Goal: Navigation & Orientation: Find specific page/section

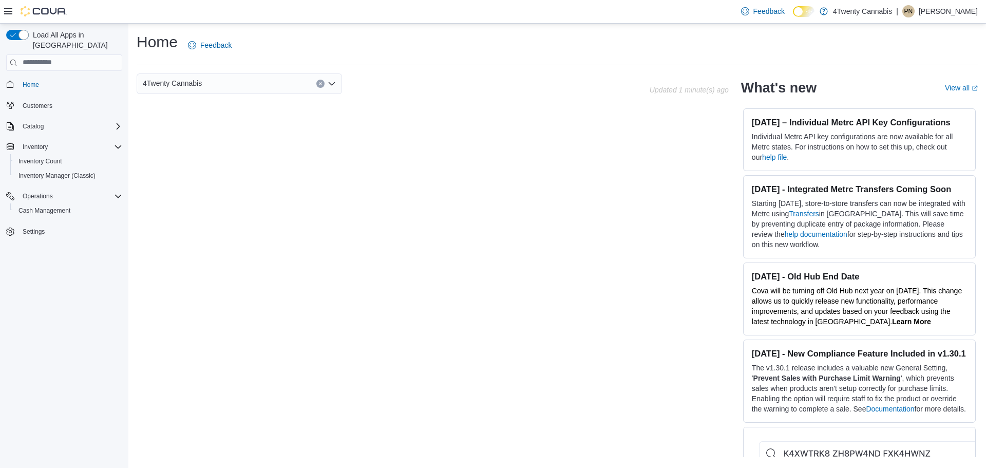
click at [183, 87] on span "4Twenty Cannabis" at bounding box center [172, 83] width 59 height 12
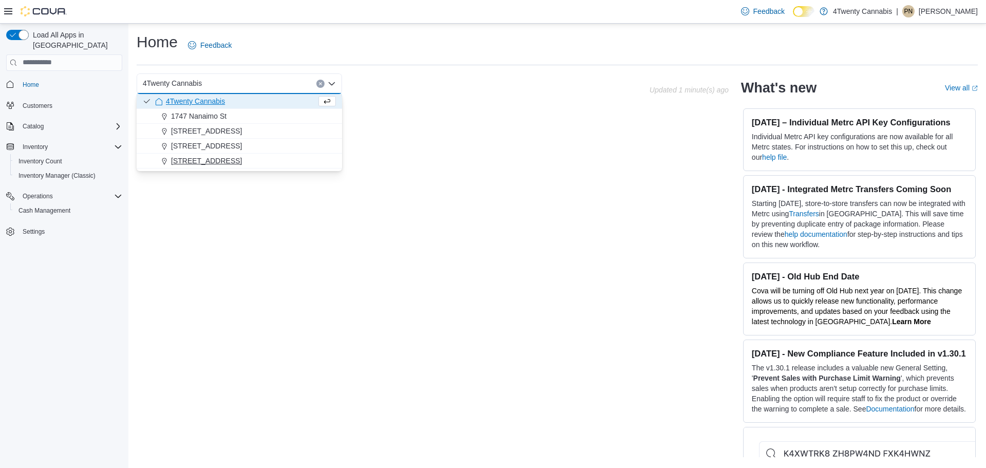
click at [216, 161] on span "[STREET_ADDRESS]" at bounding box center [206, 161] width 71 height 10
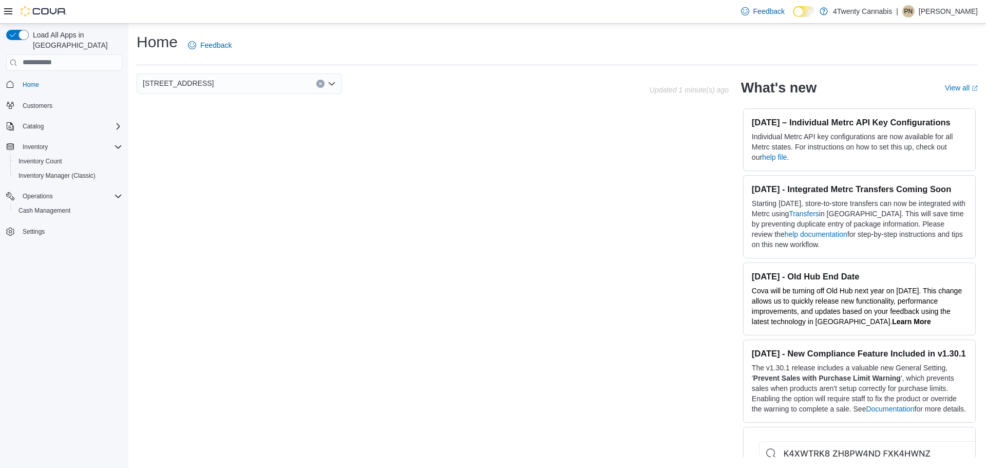
click at [69, 99] on span "Customers" at bounding box center [70, 105] width 104 height 13
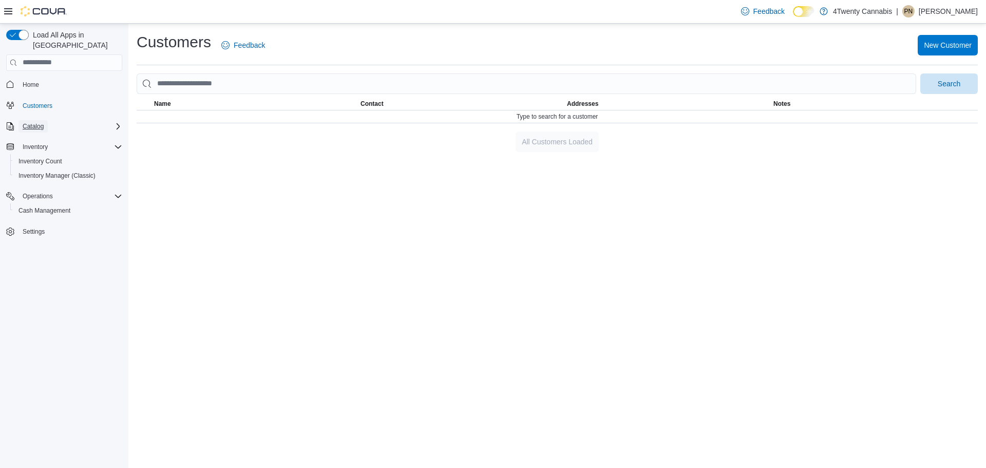
click at [35, 122] on span "Catalog" at bounding box center [33, 126] width 21 height 8
click at [40, 256] on span "Settings" at bounding box center [34, 260] width 22 height 8
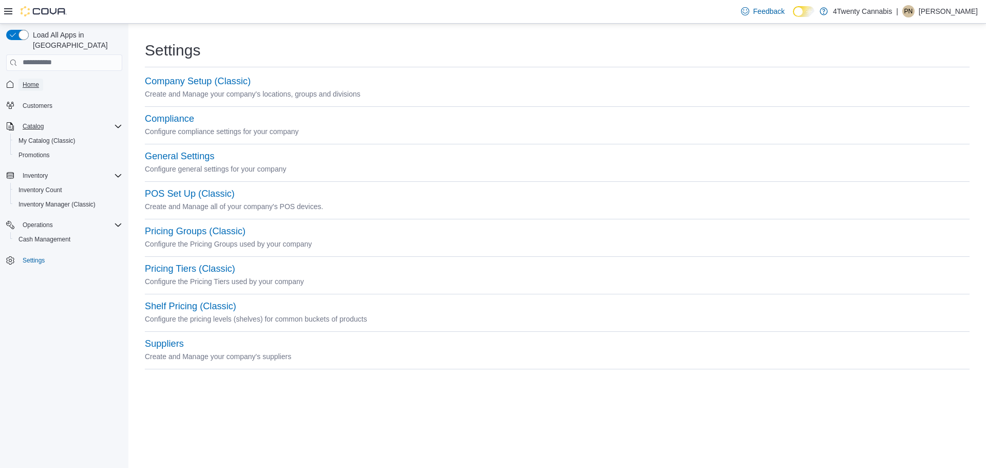
click at [41, 79] on link "Home" at bounding box center [30, 85] width 25 height 12
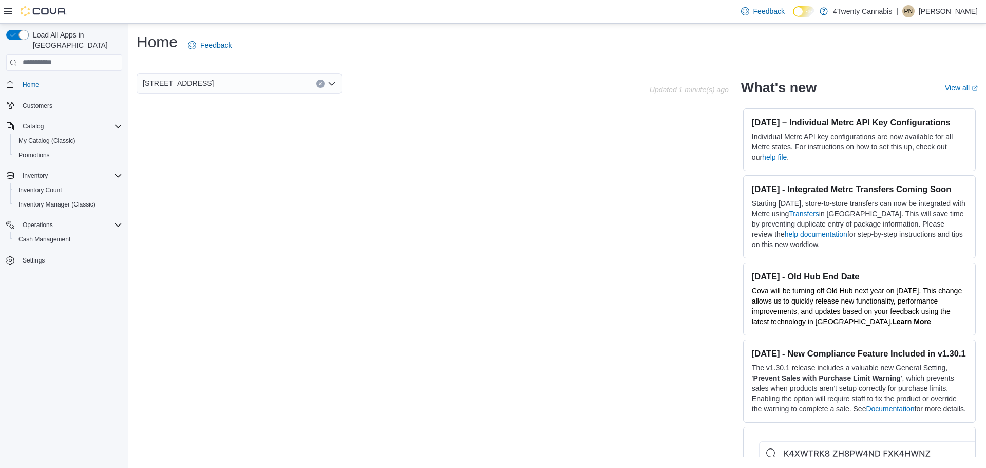
click at [323, 76] on div "[STREET_ADDRESS]" at bounding box center [239, 83] width 205 height 21
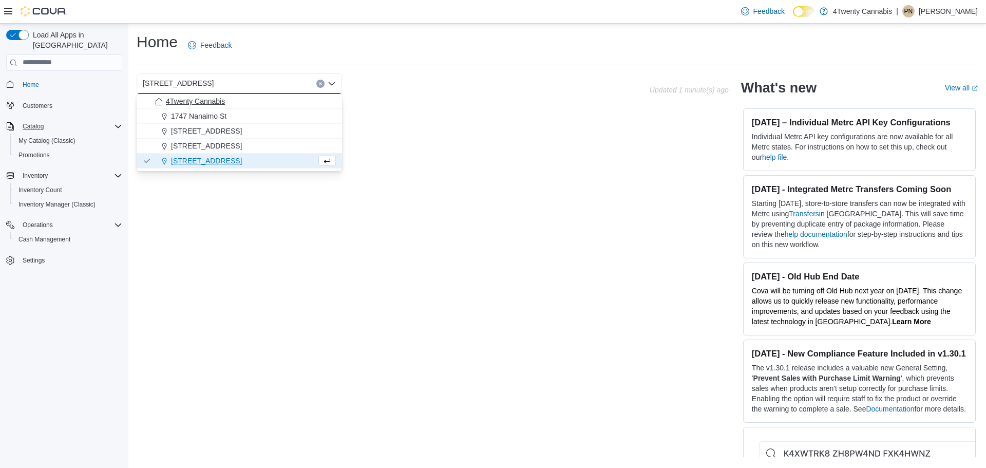
click at [318, 98] on div "4Twenty Cannabis" at bounding box center [245, 101] width 181 height 10
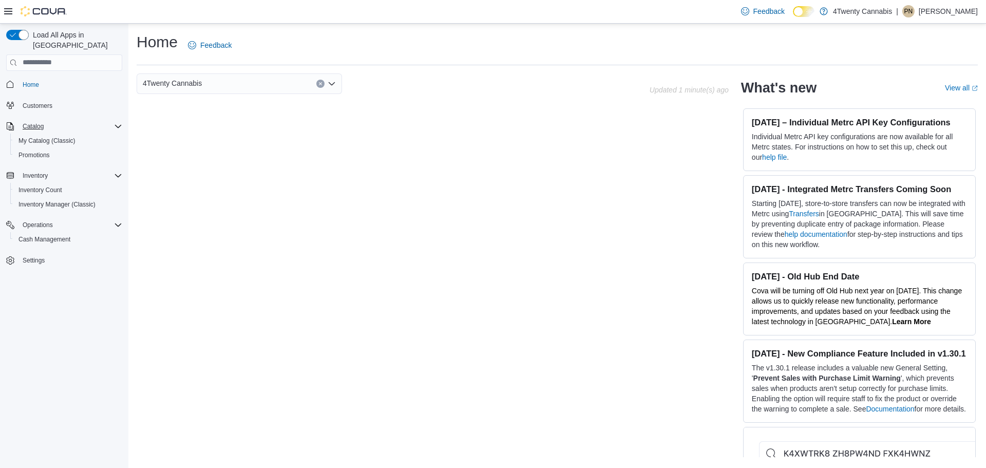
click at [319, 83] on icon "Clear input" at bounding box center [320, 84] width 4 height 4
click at [192, 203] on div "Select a Location Updated 1 minute(s) ago What's new View all (opens in a new t…" at bounding box center [557, 264] width 841 height 383
click at [909, 10] on span "PN" at bounding box center [908, 11] width 9 height 12
click at [430, 5] on div "Feedback Dark Mode 4Twenty Cannabis | PN [PERSON_NAME]" at bounding box center [493, 12] width 986 height 24
click at [11, 13] on icon at bounding box center [8, 11] width 8 height 8
